Goal: Find specific page/section: Find specific page/section

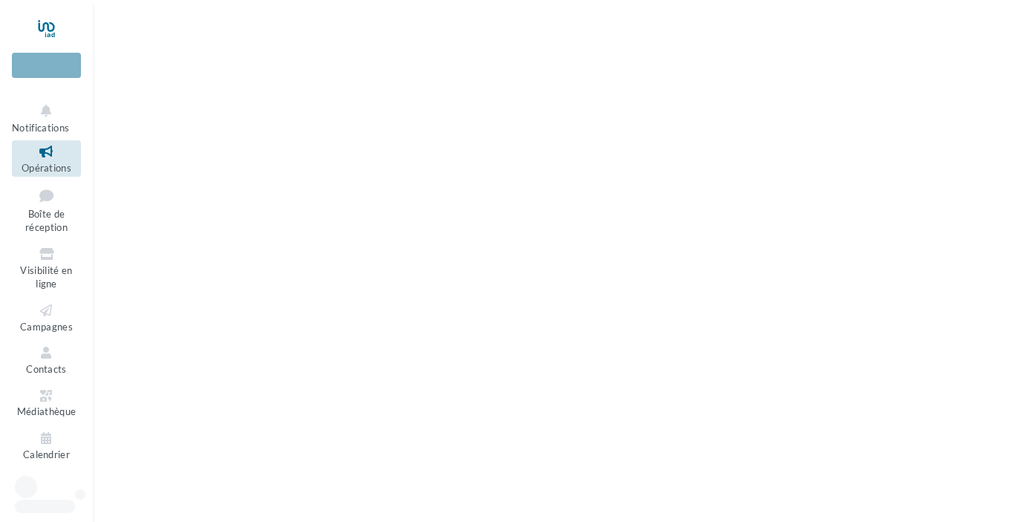
click at [43, 161] on link "Opérations" at bounding box center [46, 158] width 69 height 36
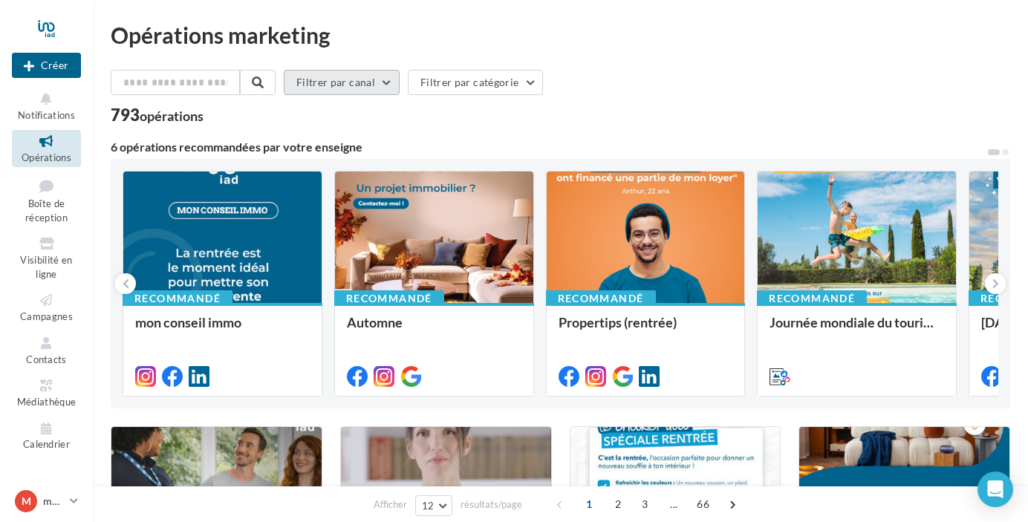
click at [374, 87] on button "Filtrer par canal" at bounding box center [342, 82] width 116 height 25
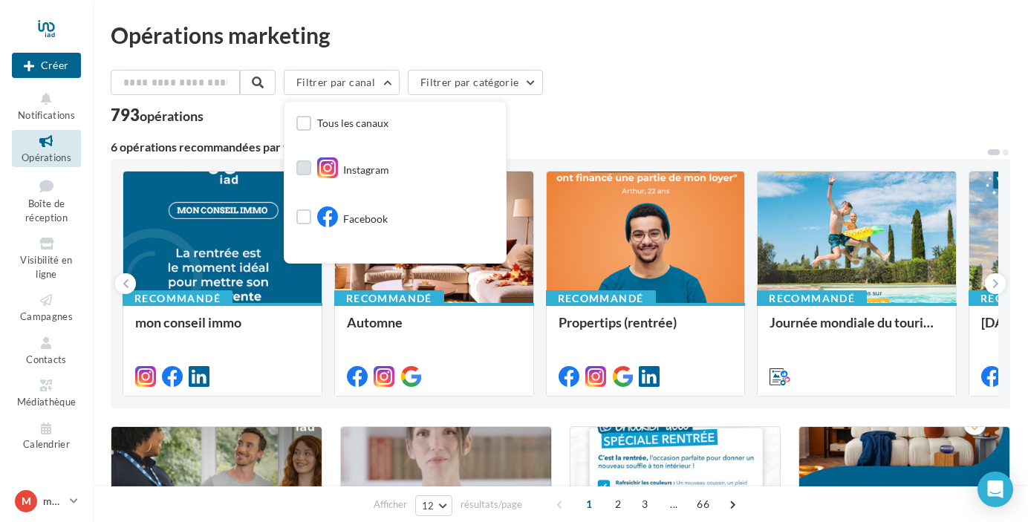
click at [308, 167] on label at bounding box center [303, 167] width 15 height 15
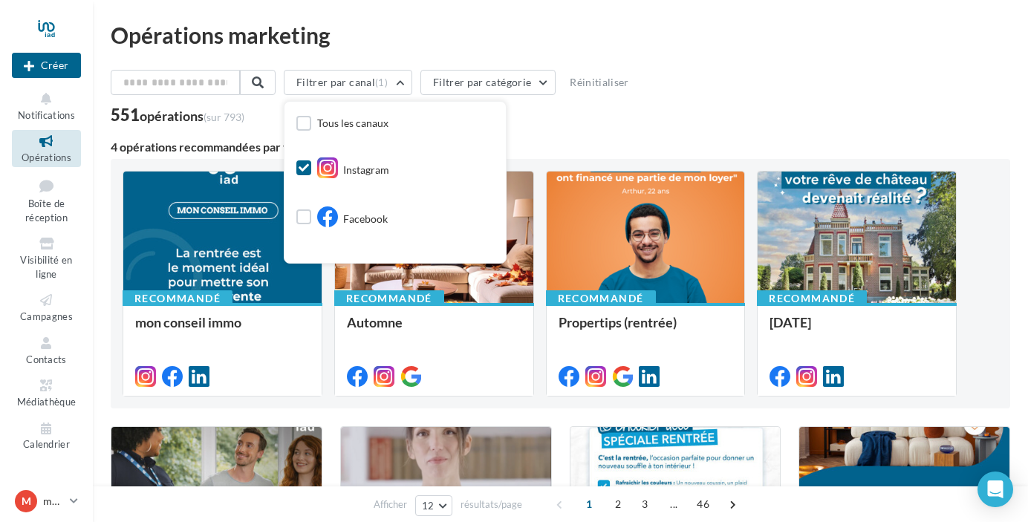
click at [782, 90] on div "Filtrer par canal (1) Tous les canaux Instagram Facebook Post LinkedIn Google P…" at bounding box center [561, 85] width 900 height 31
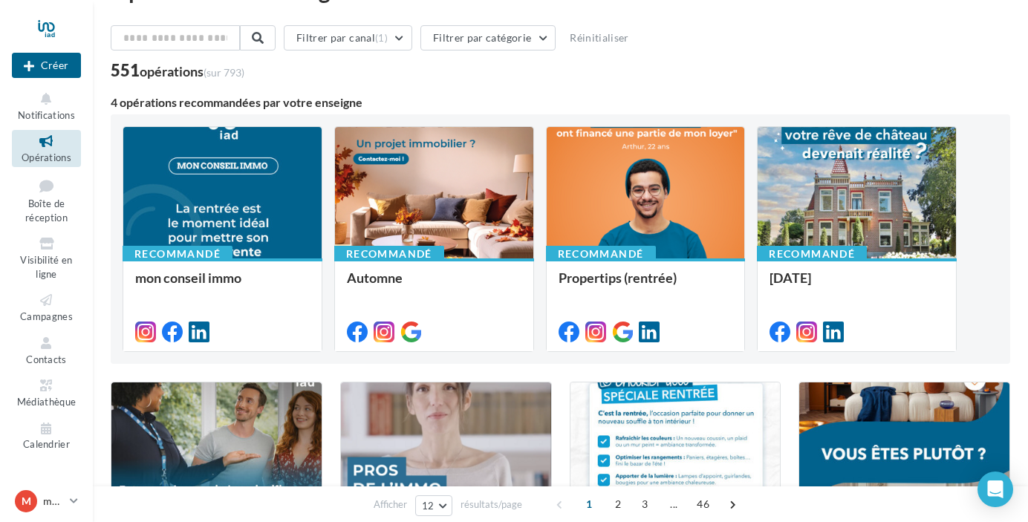
scroll to position [53, 0]
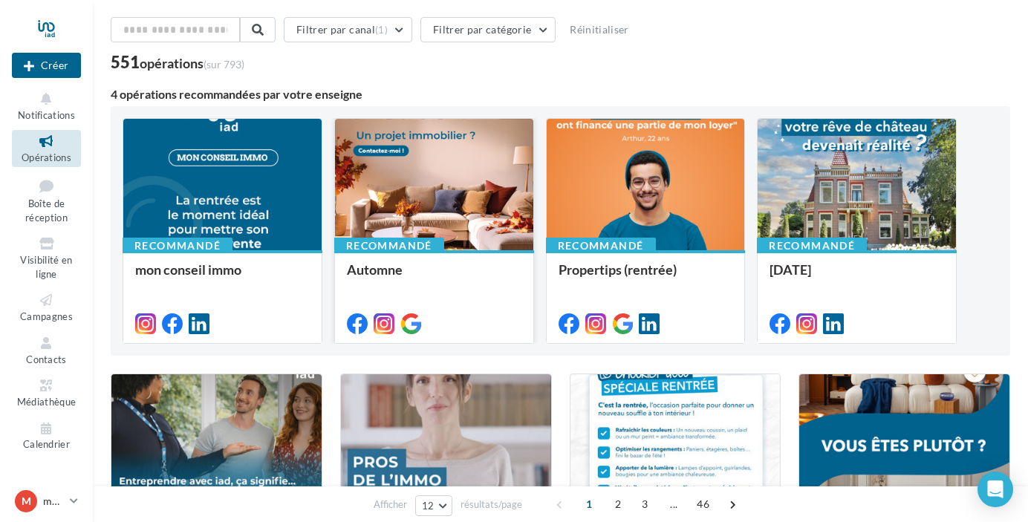
click at [415, 182] on div at bounding box center [434, 185] width 198 height 133
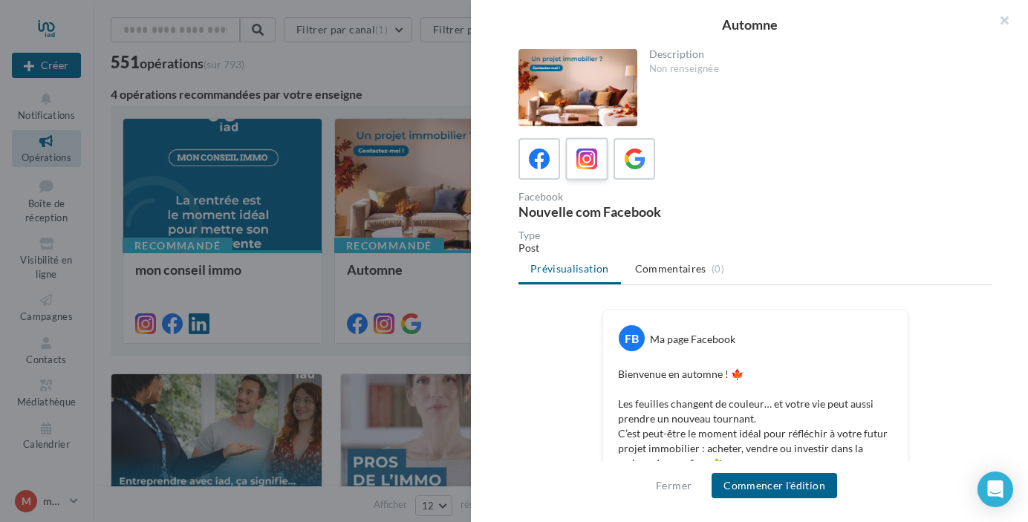
click at [583, 158] on icon at bounding box center [588, 160] width 22 height 22
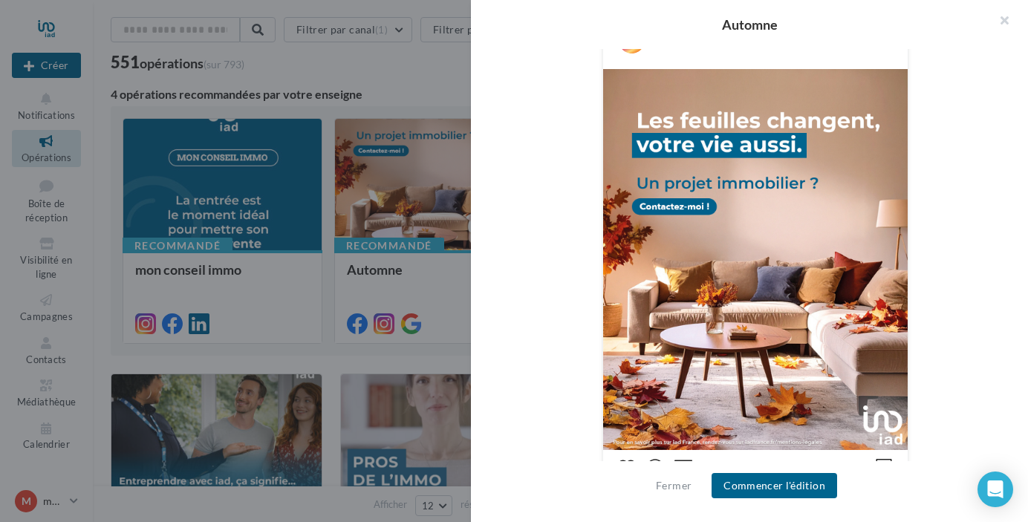
scroll to position [0, 0]
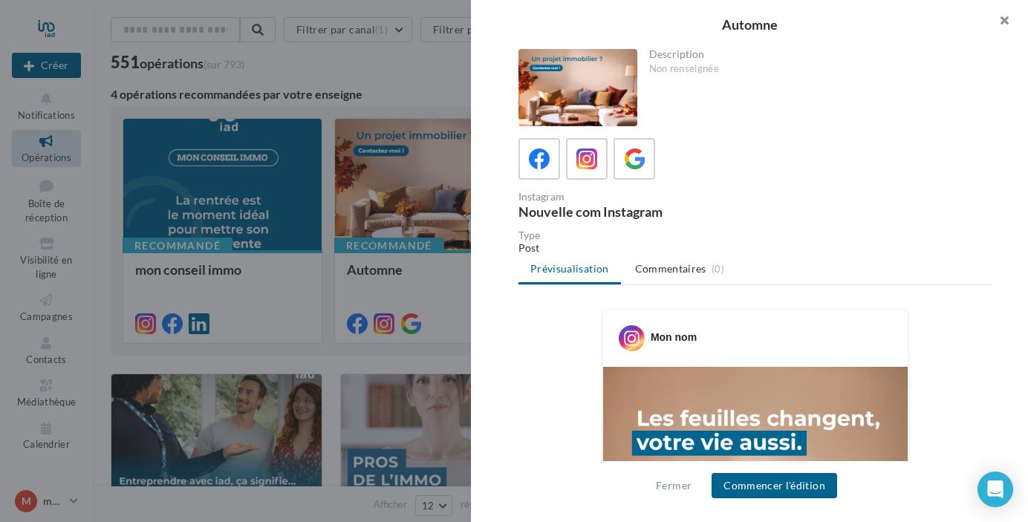
click at [1002, 22] on button "button" at bounding box center [998, 22] width 59 height 45
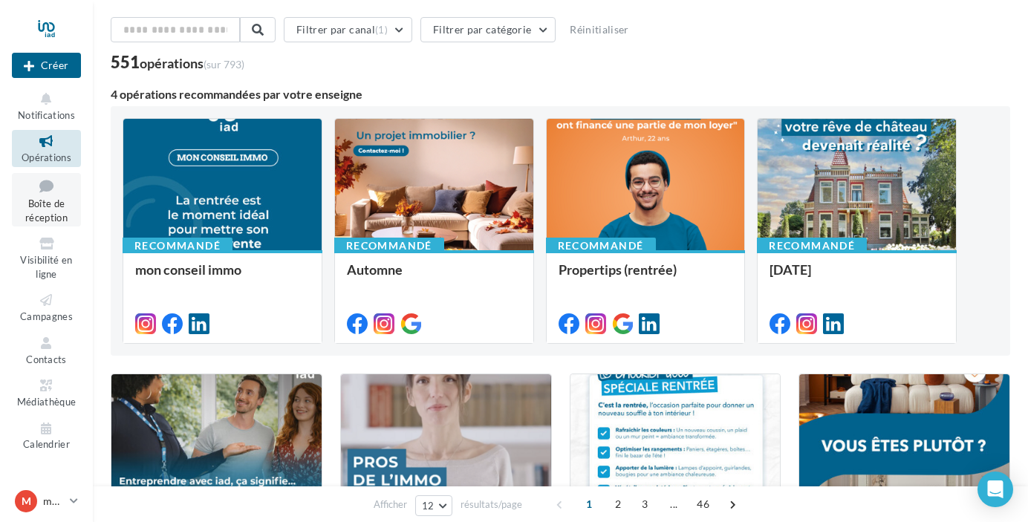
click at [48, 209] on span "Boîte de réception" at bounding box center [46, 211] width 42 height 26
